Goal: Task Accomplishment & Management: Use online tool/utility

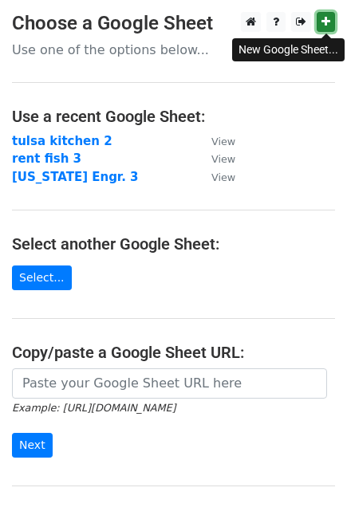
click at [327, 19] on icon at bounding box center [325, 21] width 9 height 11
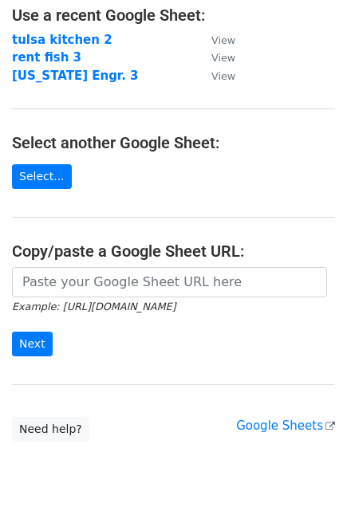
scroll to position [105, 0]
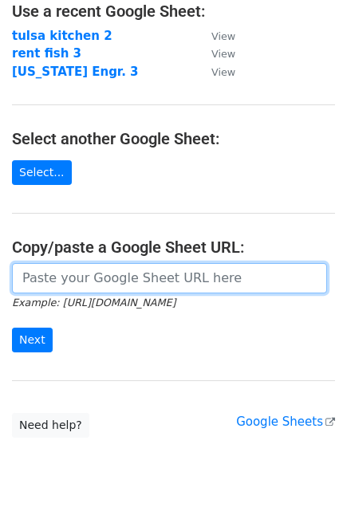
click at [128, 279] on input "url" at bounding box center [169, 278] width 315 height 30
paste input "https://docs.google.com/spreadsheets/d/1wo8aqVZb2RUeTbVJWPpZWXbgzOeYD81ZmI2G8c5…"
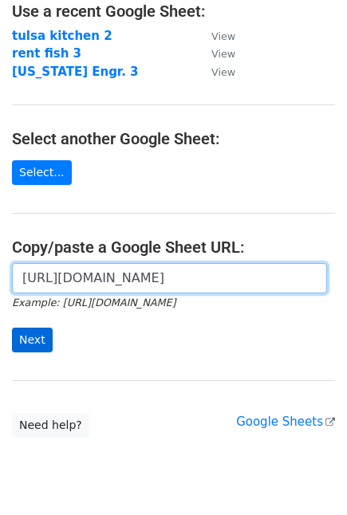
type input "https://docs.google.com/spreadsheets/d/1wo8aqVZb2RUeTbVJWPpZWXbgzOeYD81ZmI2G8c5…"
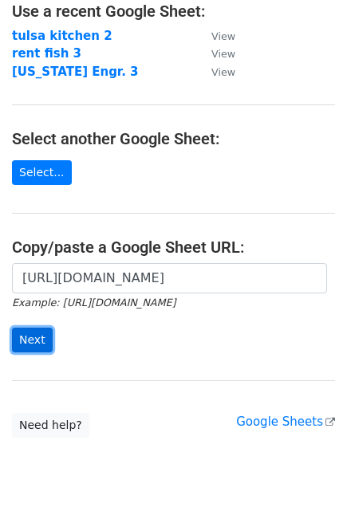
click at [24, 340] on input "Next" at bounding box center [32, 339] width 41 height 25
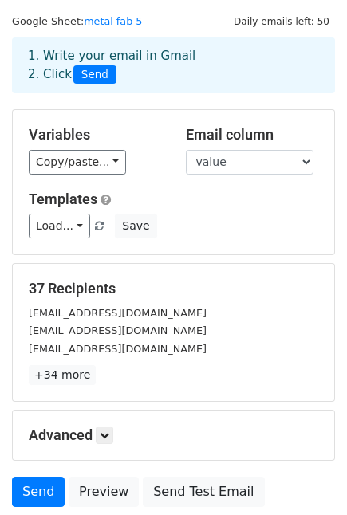
scroll to position [26, 0]
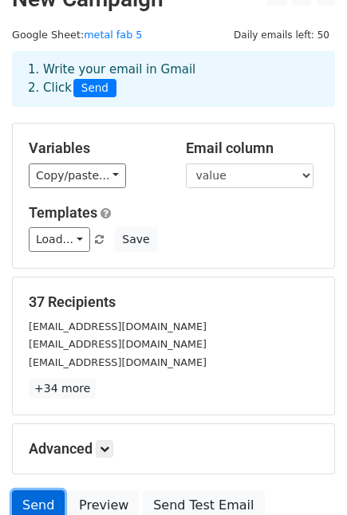
click at [46, 512] on link "Send" at bounding box center [38, 505] width 53 height 30
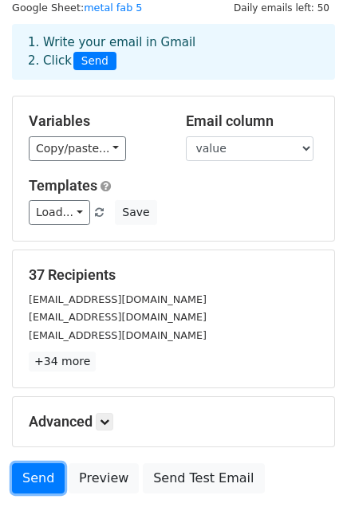
scroll to position [168, 0]
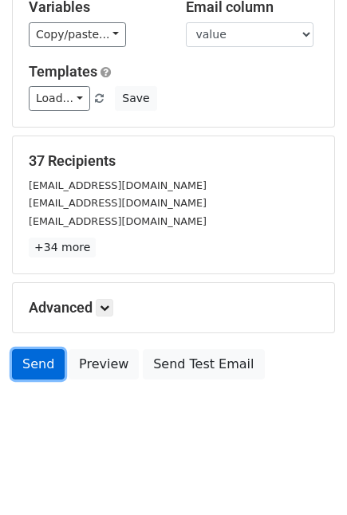
click at [37, 367] on link "Send" at bounding box center [38, 364] width 53 height 30
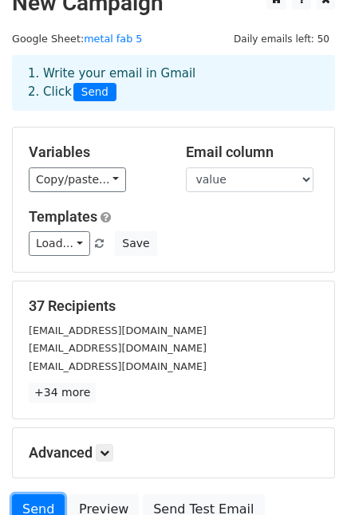
scroll to position [0, 0]
